Goal: Task Accomplishment & Management: Manage account settings

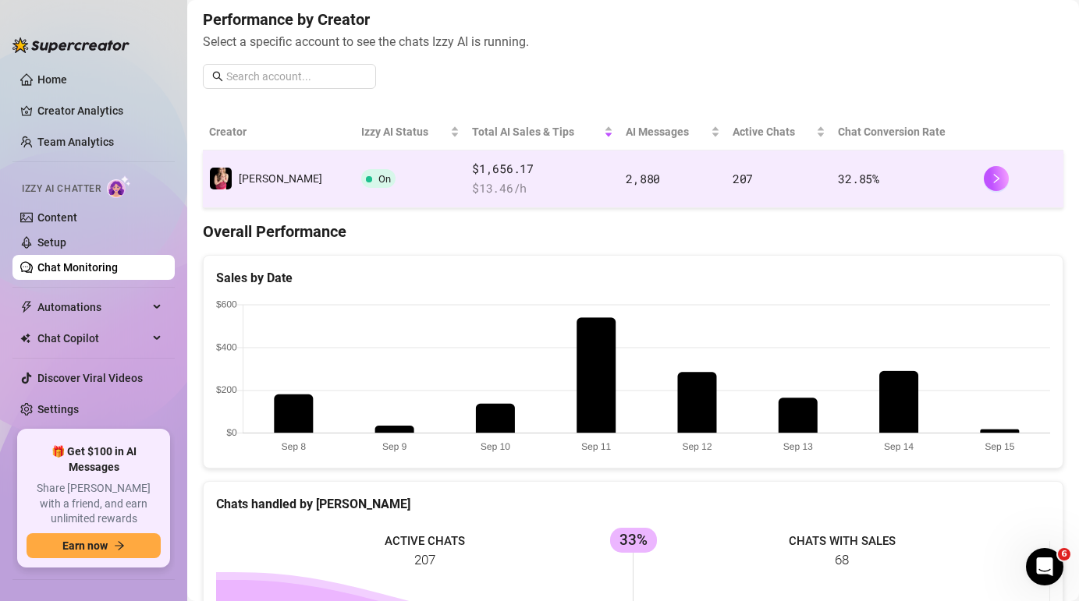
scroll to position [197, 0]
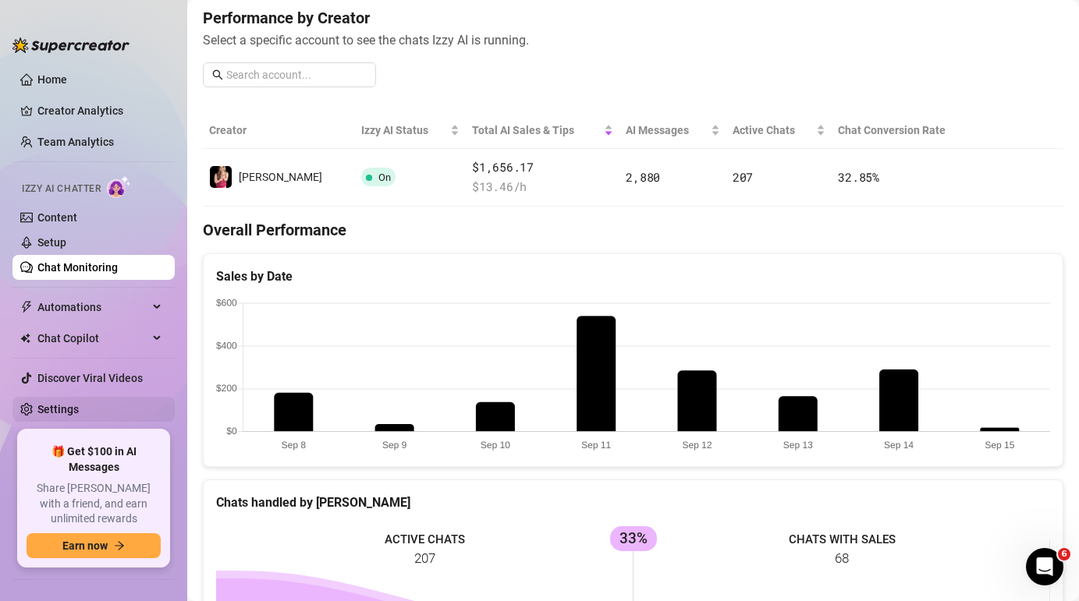
click at [66, 412] on link "Settings" at bounding box center [57, 409] width 41 height 12
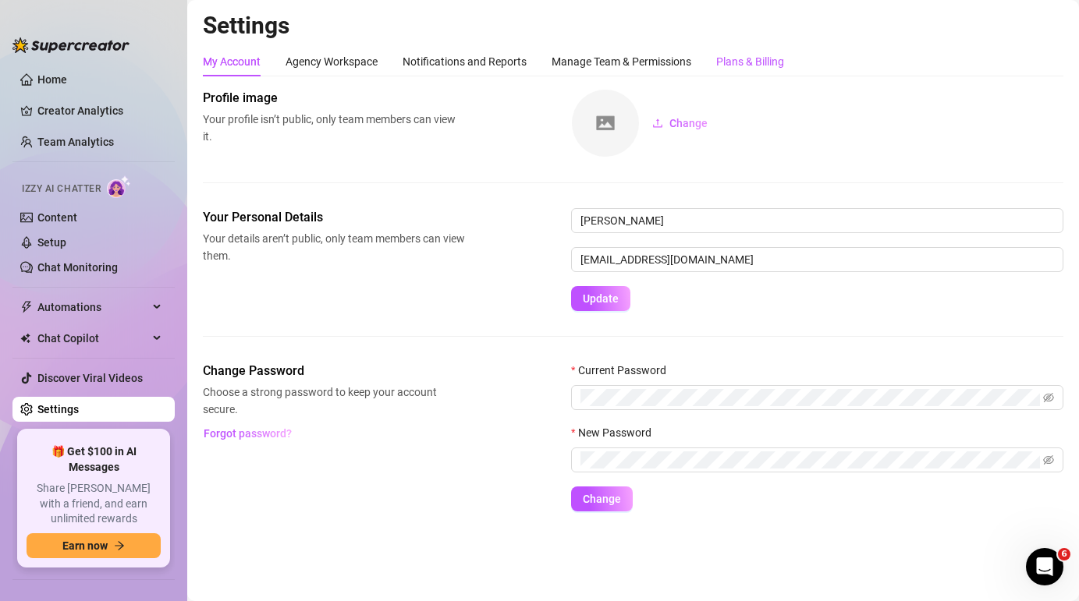
click at [757, 59] on div "Plans & Billing" at bounding box center [750, 61] width 68 height 17
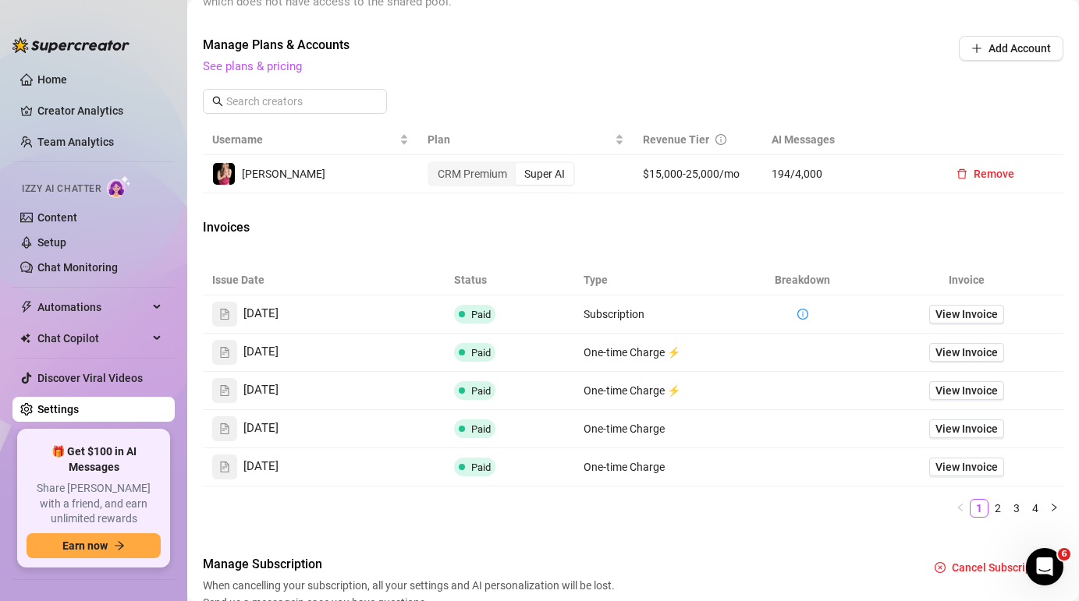
scroll to position [505, 0]
click at [983, 309] on span "View Invoice" at bounding box center [966, 313] width 62 height 17
click at [981, 356] on span "View Invoice" at bounding box center [966, 351] width 62 height 17
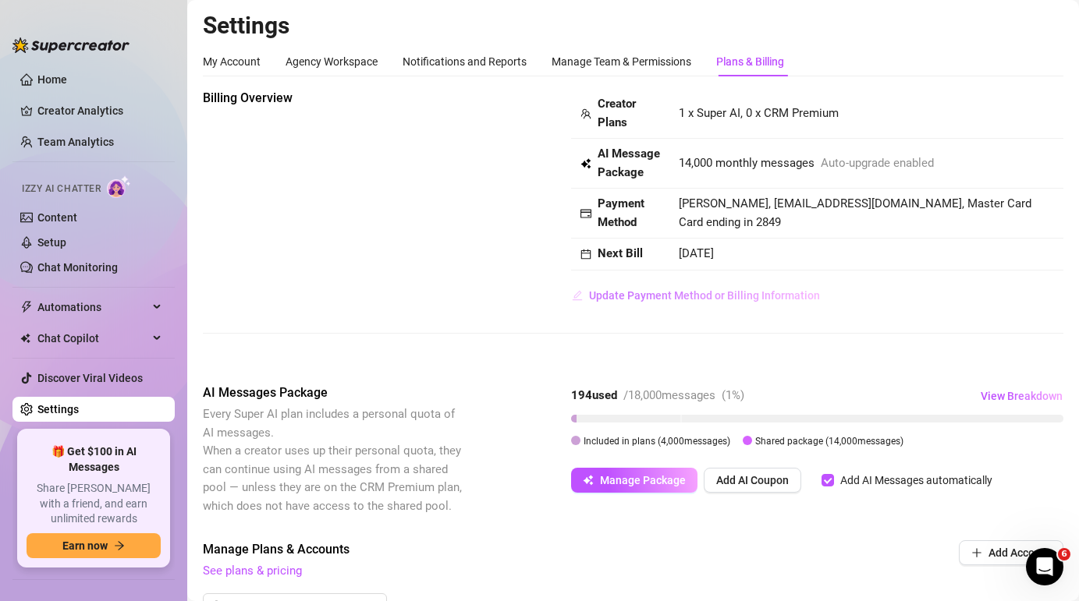
scroll to position [98, 0]
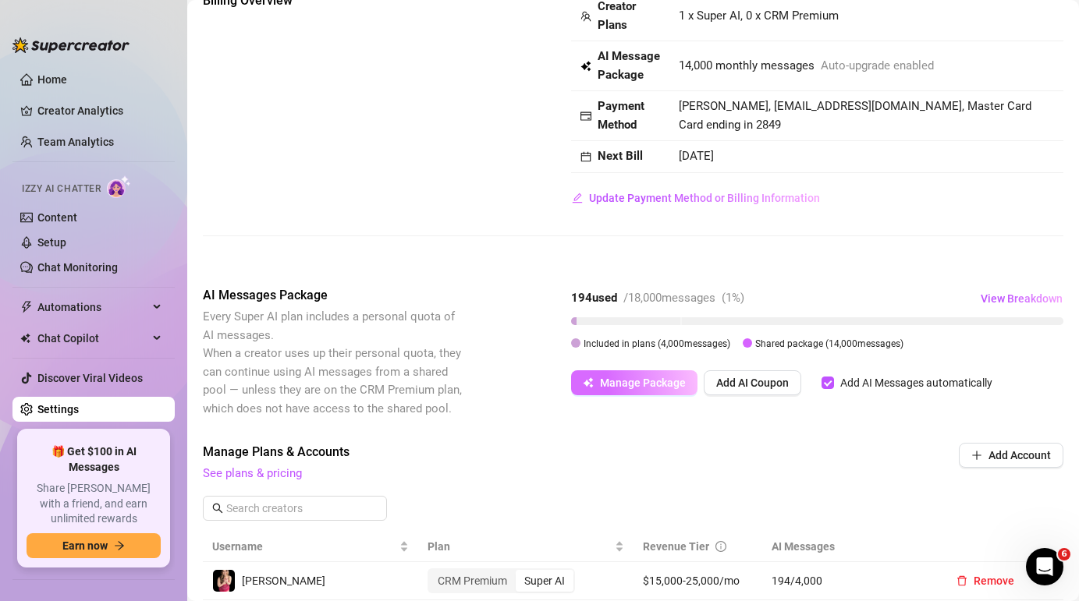
click at [657, 386] on span "Manage Package" at bounding box center [643, 383] width 86 height 12
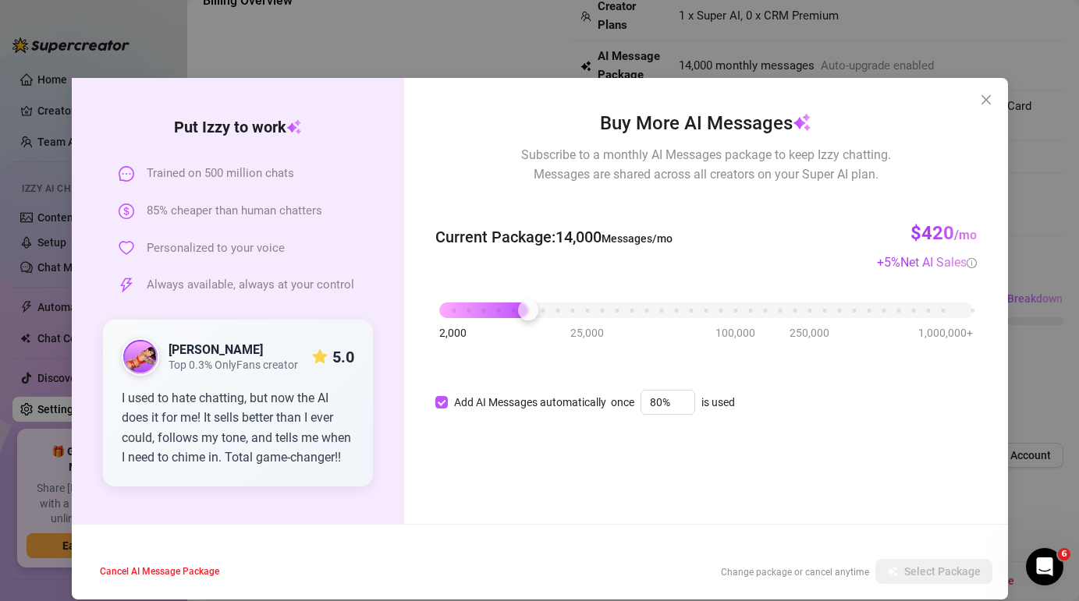
scroll to position [17, 0]
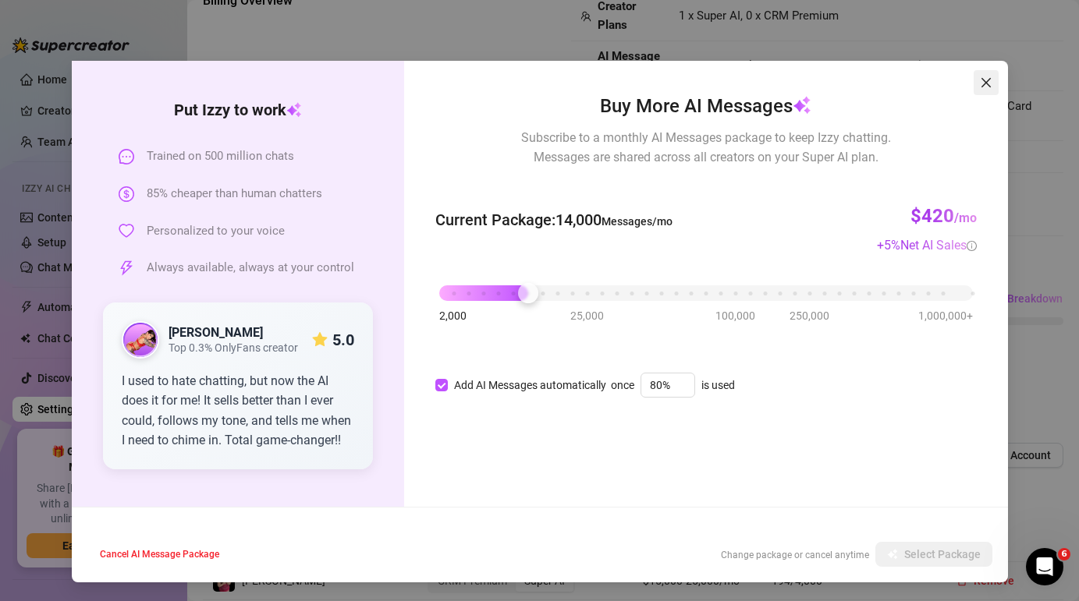
click at [989, 80] on icon "close" at bounding box center [986, 82] width 12 height 12
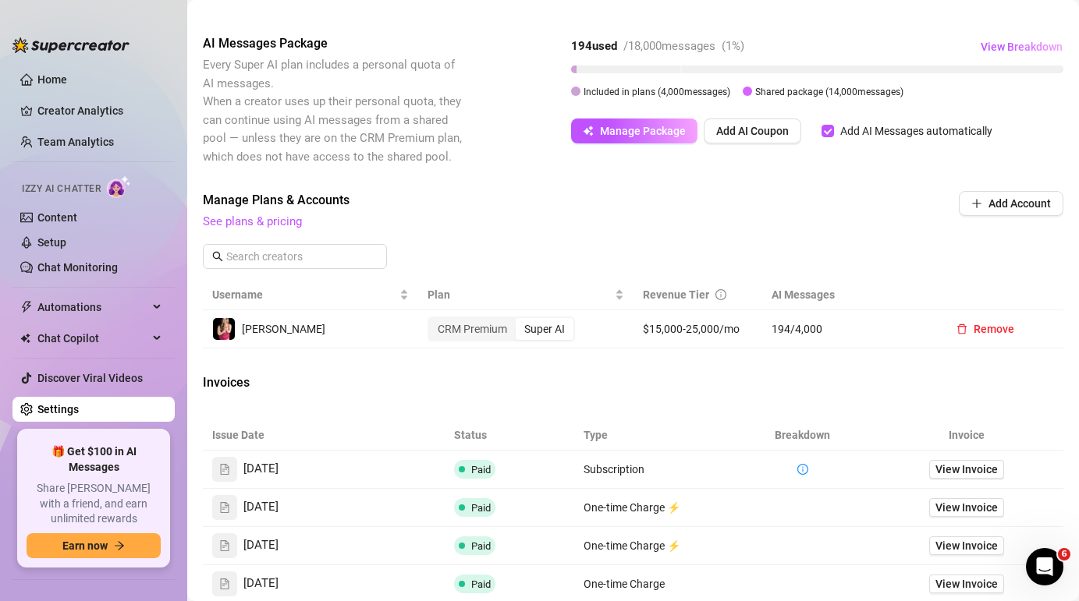
scroll to position [339, 0]
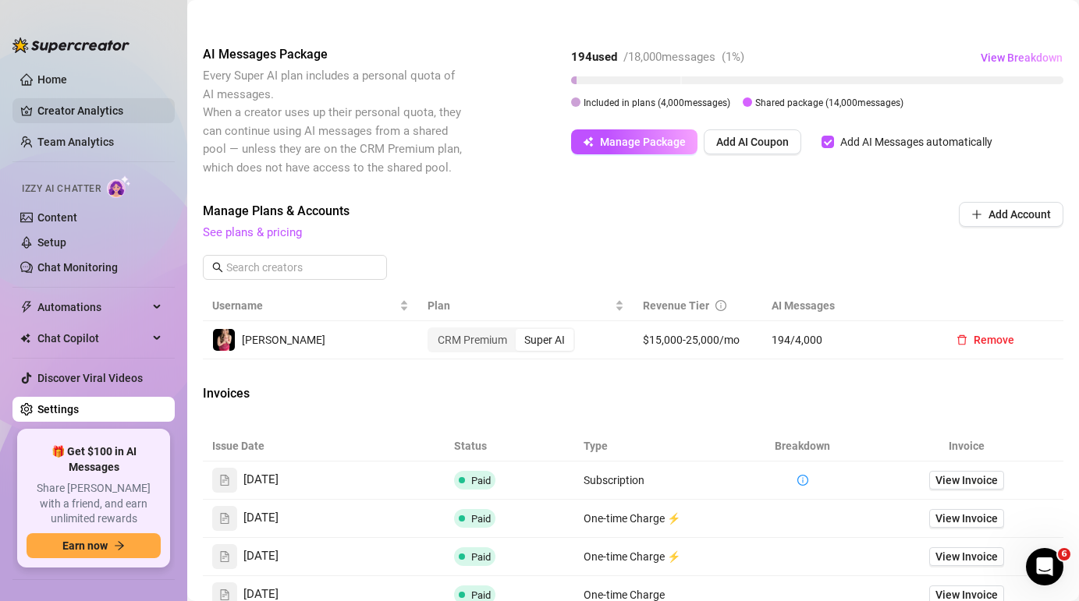
click at [92, 108] on link "Creator Analytics" at bounding box center [99, 110] width 125 height 25
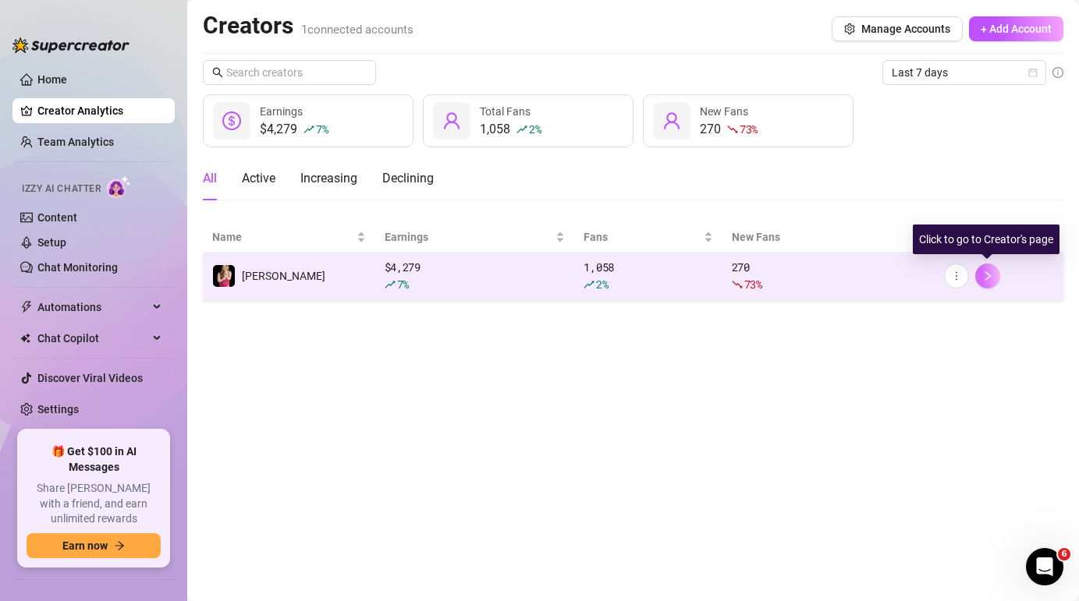
click at [986, 277] on icon "right" at bounding box center [987, 276] width 11 height 11
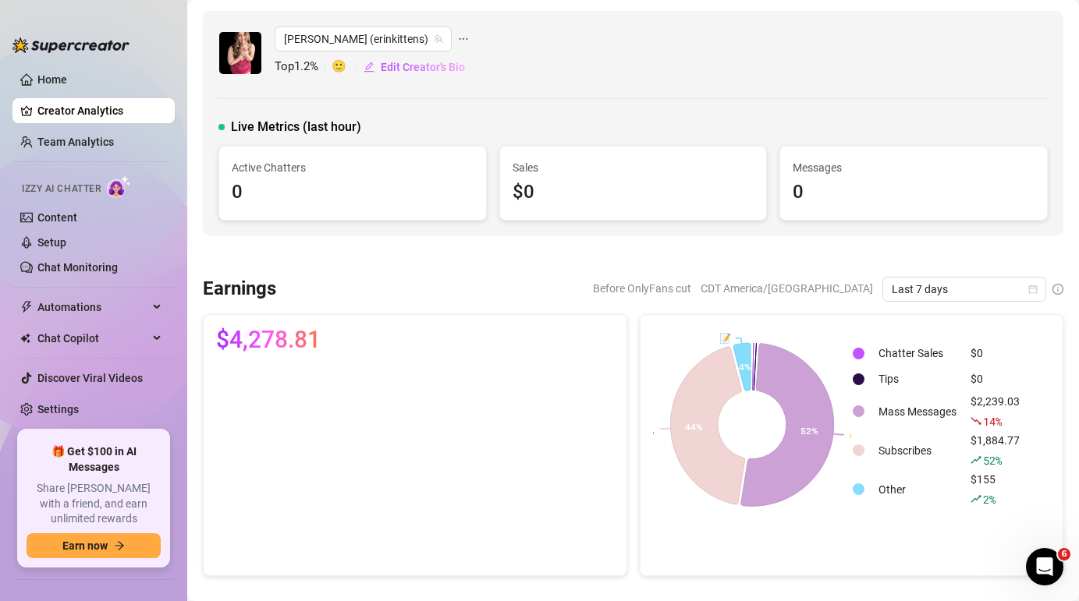
click at [986, 278] on span "Last 7 days" at bounding box center [964, 289] width 145 height 23
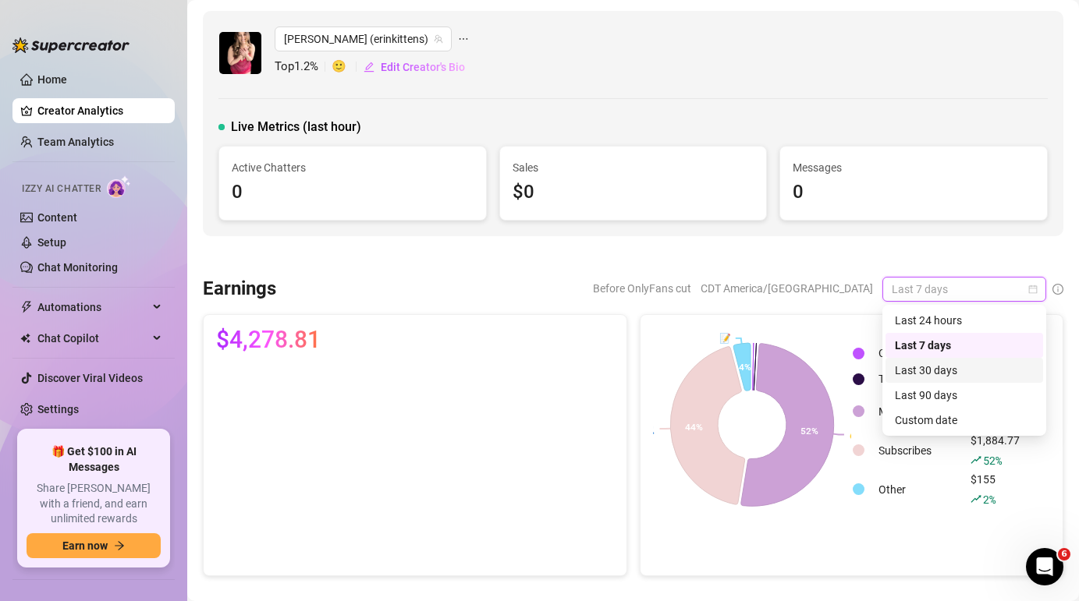
click at [972, 369] on div "Last 30 days" at bounding box center [964, 370] width 139 height 17
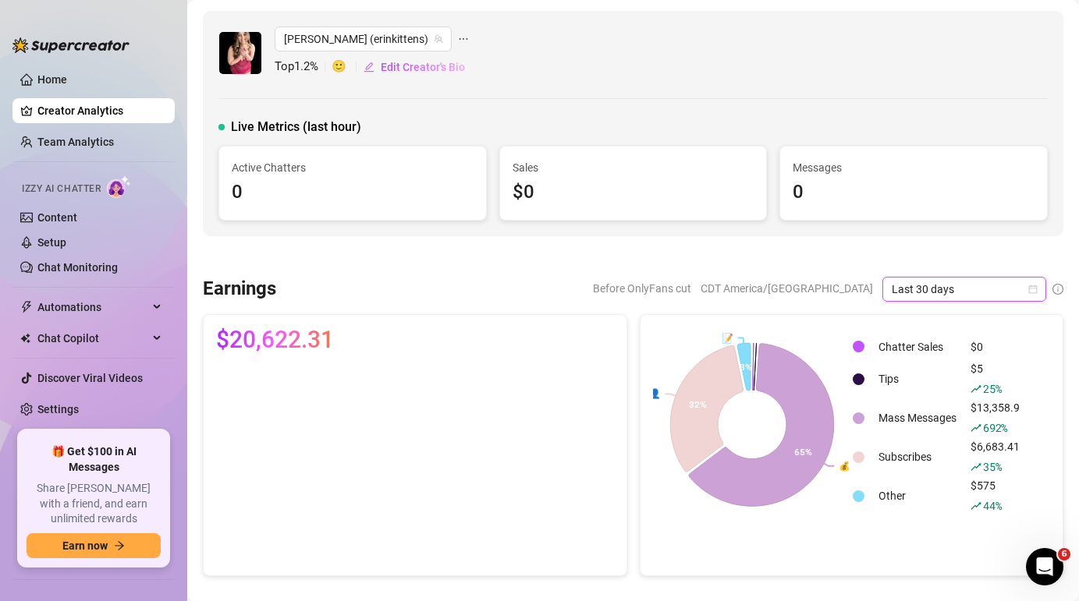
click at [986, 285] on span "Last 30 days" at bounding box center [964, 289] width 145 height 23
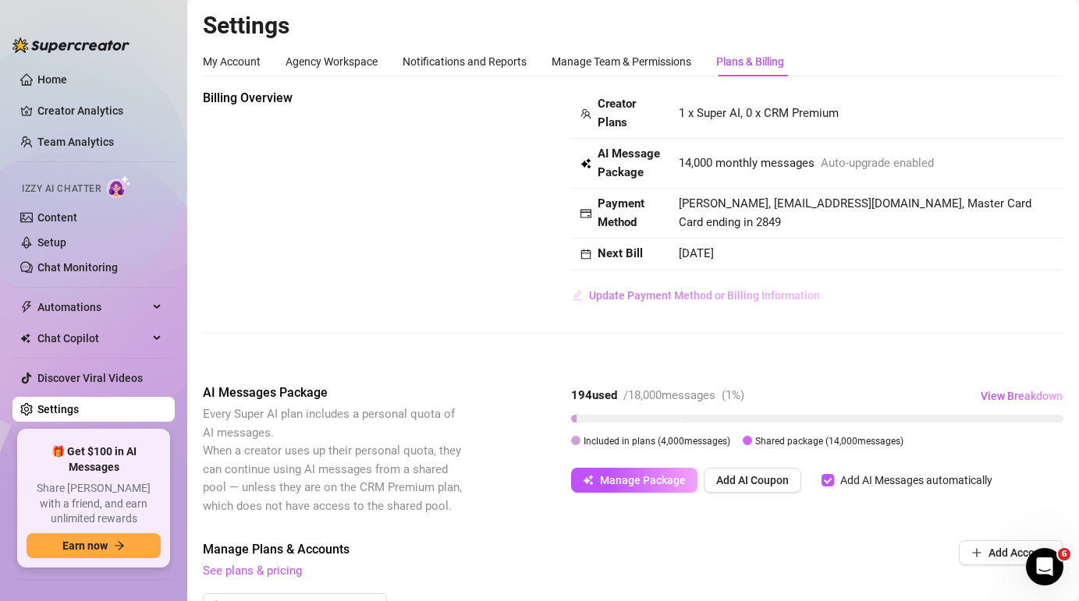
click at [789, 293] on span "Update Payment Method or Billing Information" at bounding box center [704, 295] width 231 height 12
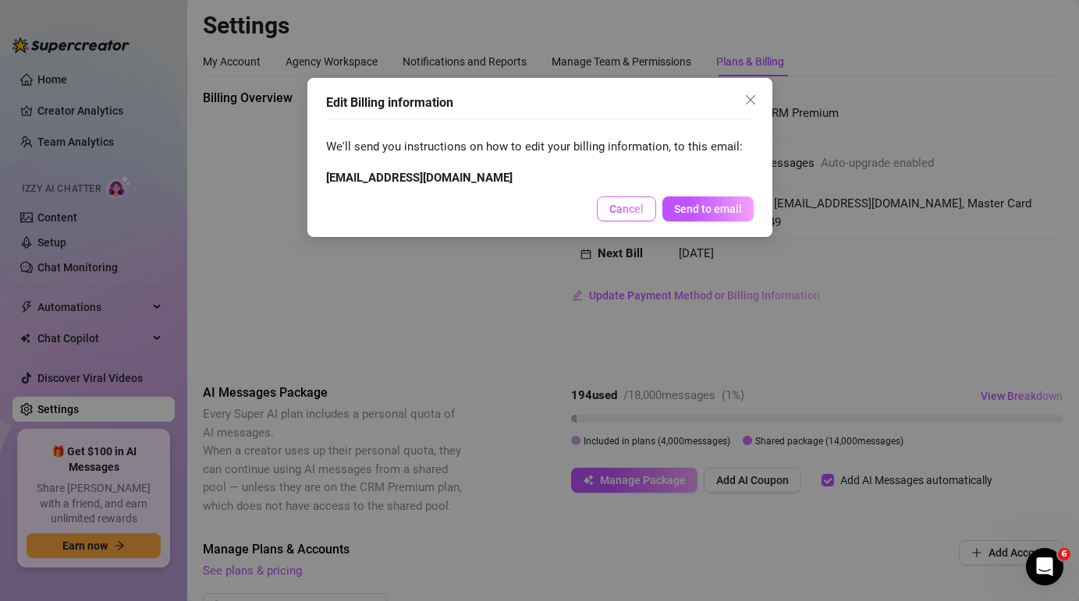
click at [629, 205] on span "Cancel" at bounding box center [626, 209] width 34 height 12
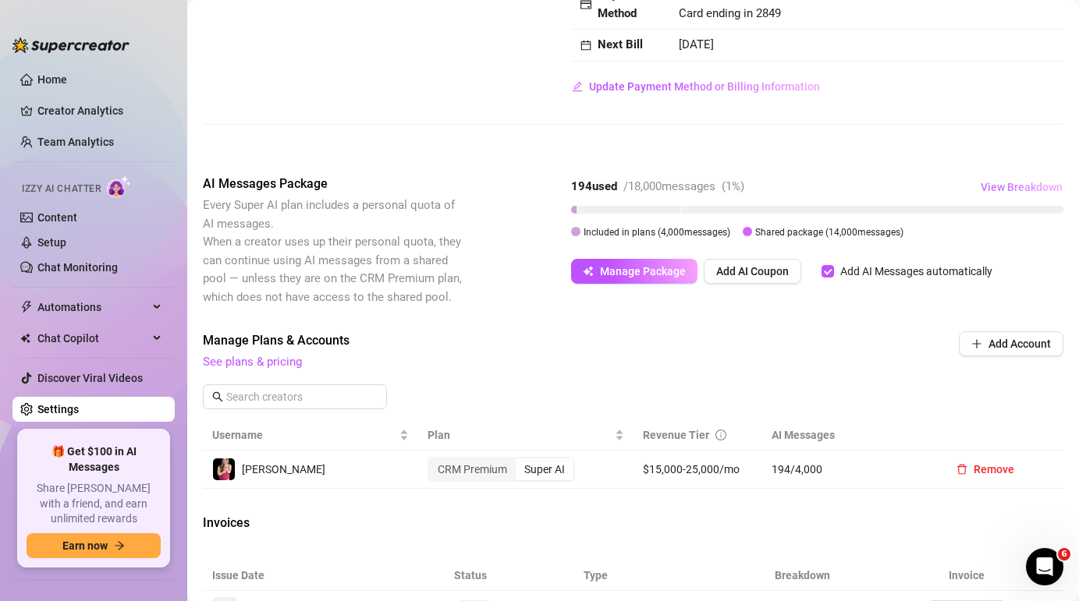
scroll to position [220, 0]
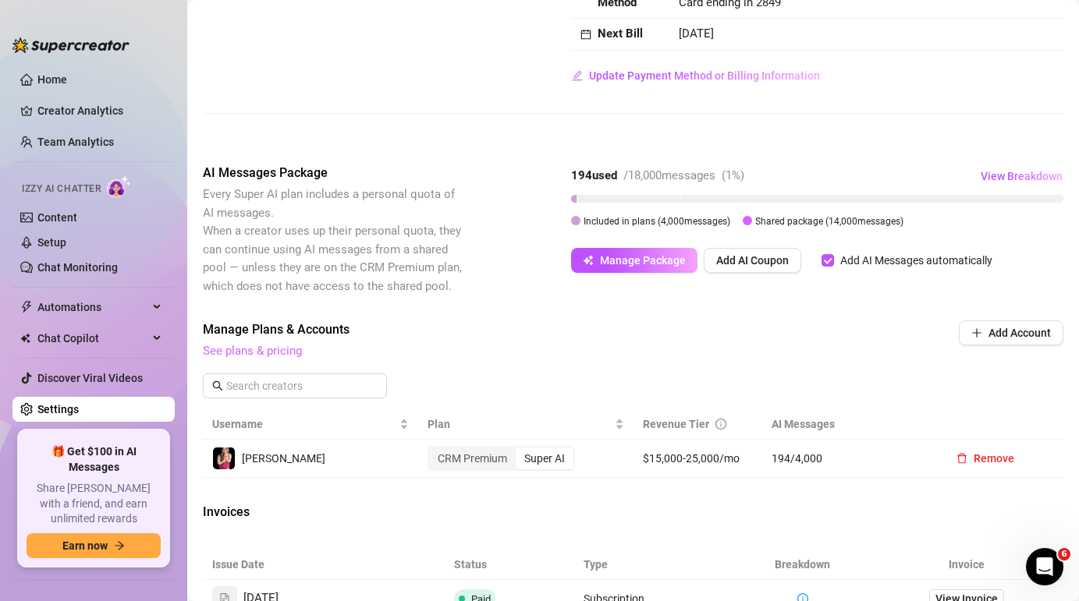
click at [251, 353] on link "See plans & pricing" at bounding box center [252, 351] width 99 height 14
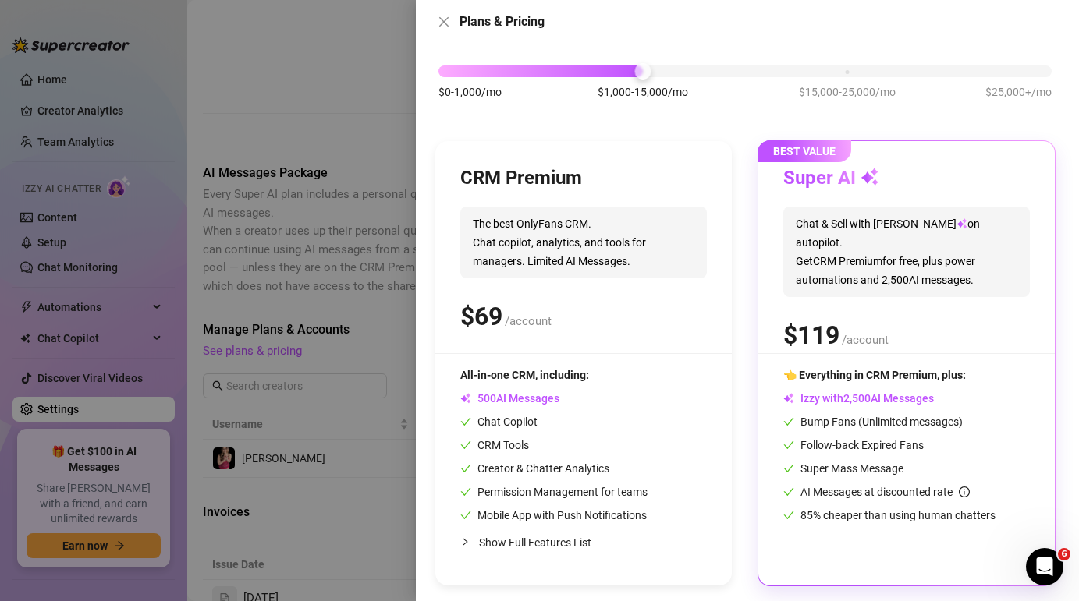
scroll to position [90, 0]
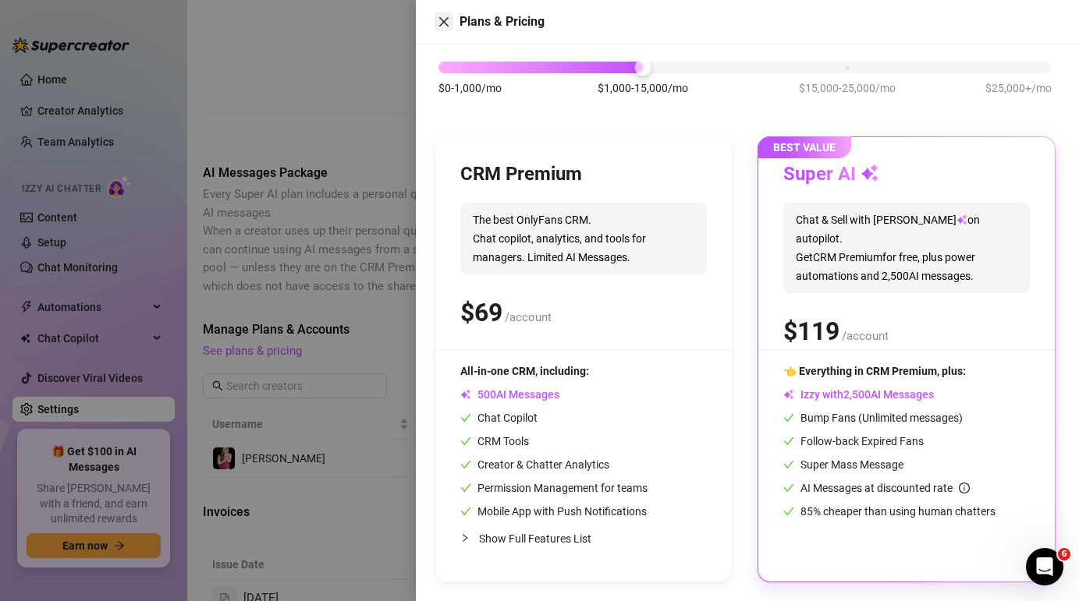
click at [448, 20] on icon "close" at bounding box center [444, 22] width 12 height 12
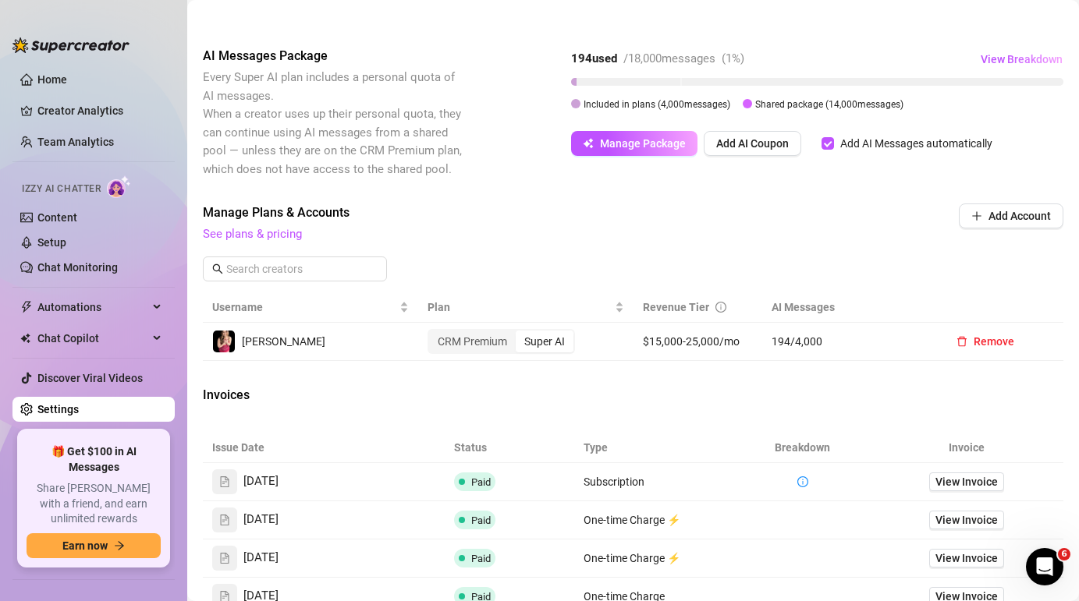
scroll to position [380, 0]
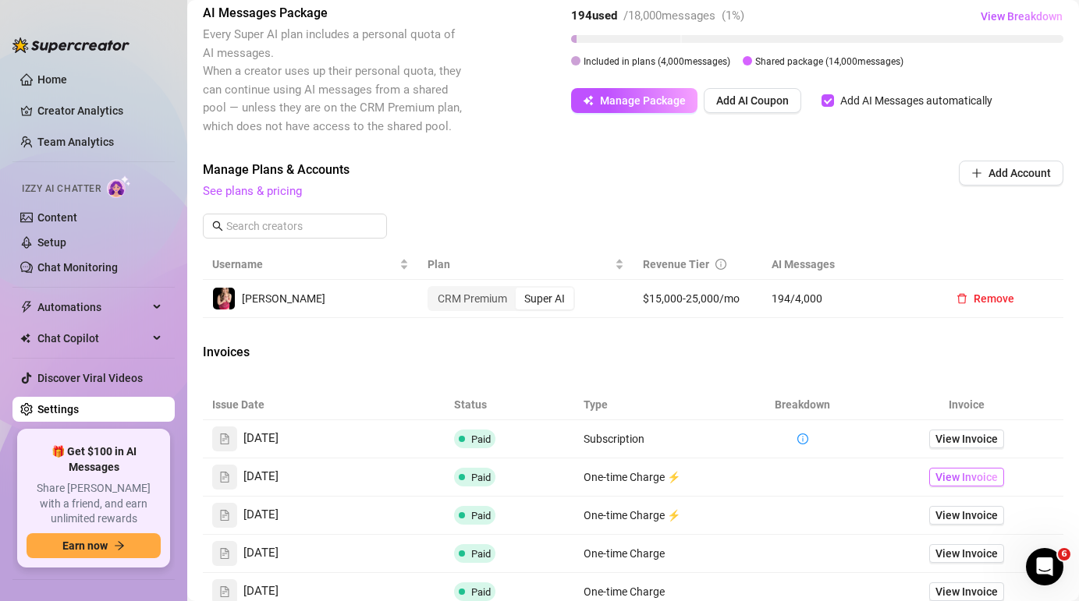
click at [973, 475] on span "View Invoice" at bounding box center [966, 477] width 62 height 17
click at [986, 443] on span "View Invoice" at bounding box center [966, 439] width 62 height 17
